Goal: Task Accomplishment & Management: Complete application form

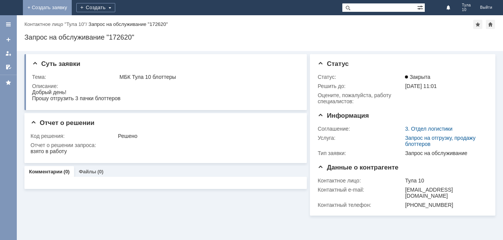
click at [72, 5] on link "+ Создать заявку" at bounding box center [47, 7] width 49 height 15
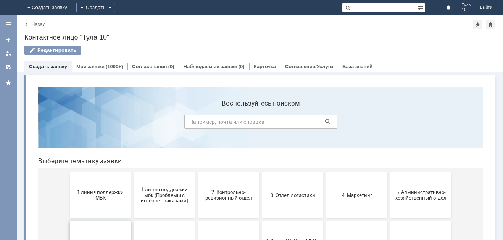
scroll to position [38, 0]
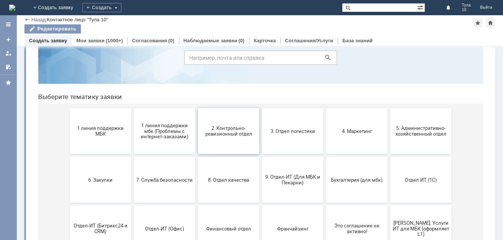
click at [231, 133] on span "2. Контрольно-ревизионный отдел" at bounding box center [228, 130] width 56 height 11
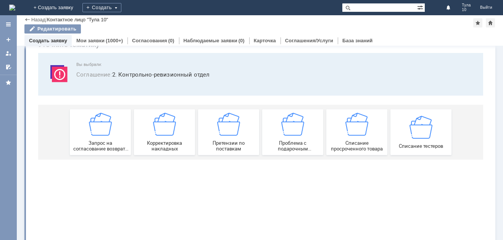
scroll to position [0, 0]
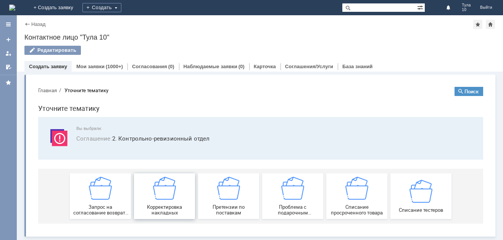
click at [177, 191] on div "Корректировка накладных" at bounding box center [164, 196] width 56 height 39
click at [86, 62] on div "Мои заявки (1000+)" at bounding box center [100, 66] width 56 height 11
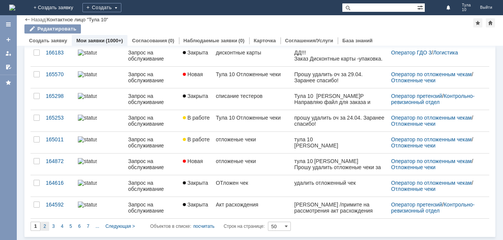
click at [43, 224] on div "2" at bounding box center [44, 226] width 9 height 9
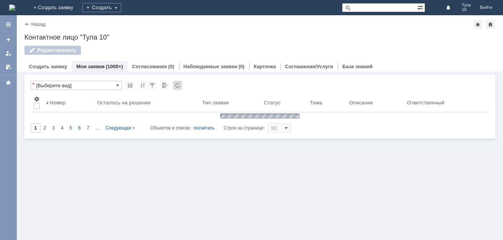
type input "2"
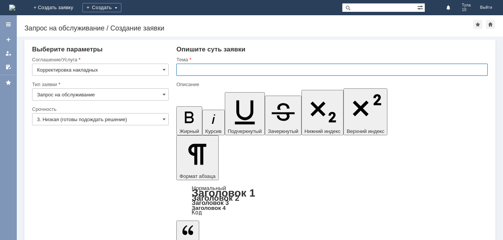
click at [214, 73] on input "text" at bounding box center [331, 70] width 311 height 12
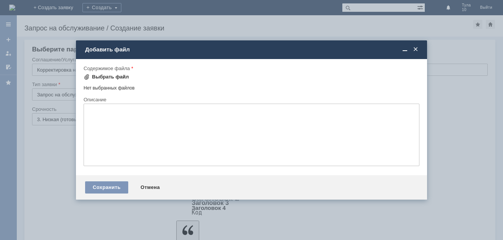
click at [118, 79] on div "Выбрать файл" at bounding box center [110, 77] width 37 height 6
click at [421, 49] on div "Добавить файл" at bounding box center [251, 49] width 351 height 9
click at [420, 49] on div "Добавить файл" at bounding box center [251, 49] width 351 height 9
click at [416, 48] on span at bounding box center [416, 49] width 8 height 7
